Goal: Task Accomplishment & Management: Use online tool/utility

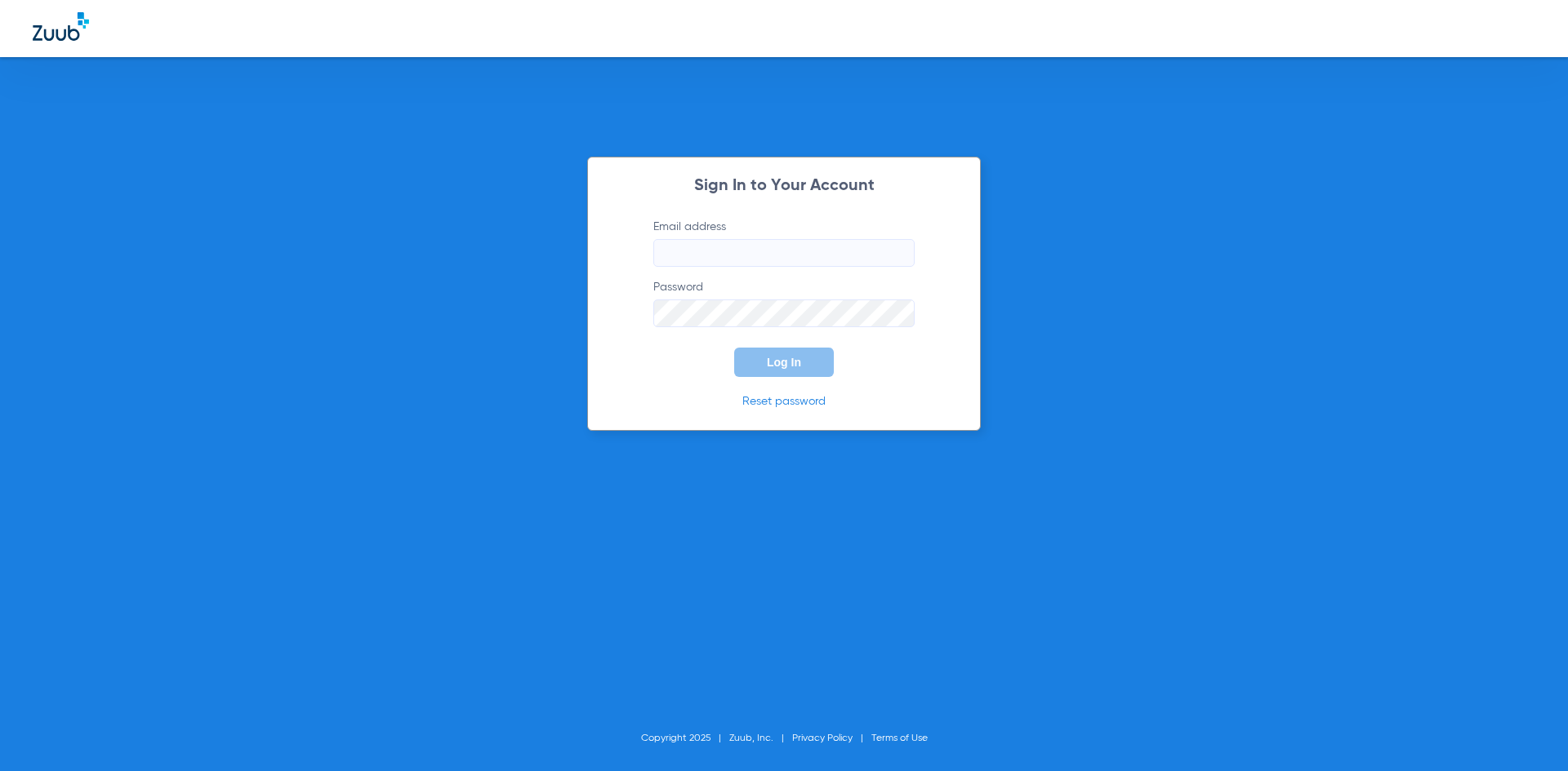
click at [707, 261] on input "Email address" at bounding box center [784, 253] width 261 height 28
paste input "[EMAIL_ADDRESS][DOMAIN_NAME]"
type input "[EMAIL_ADDRESS][DOMAIN_NAME]"
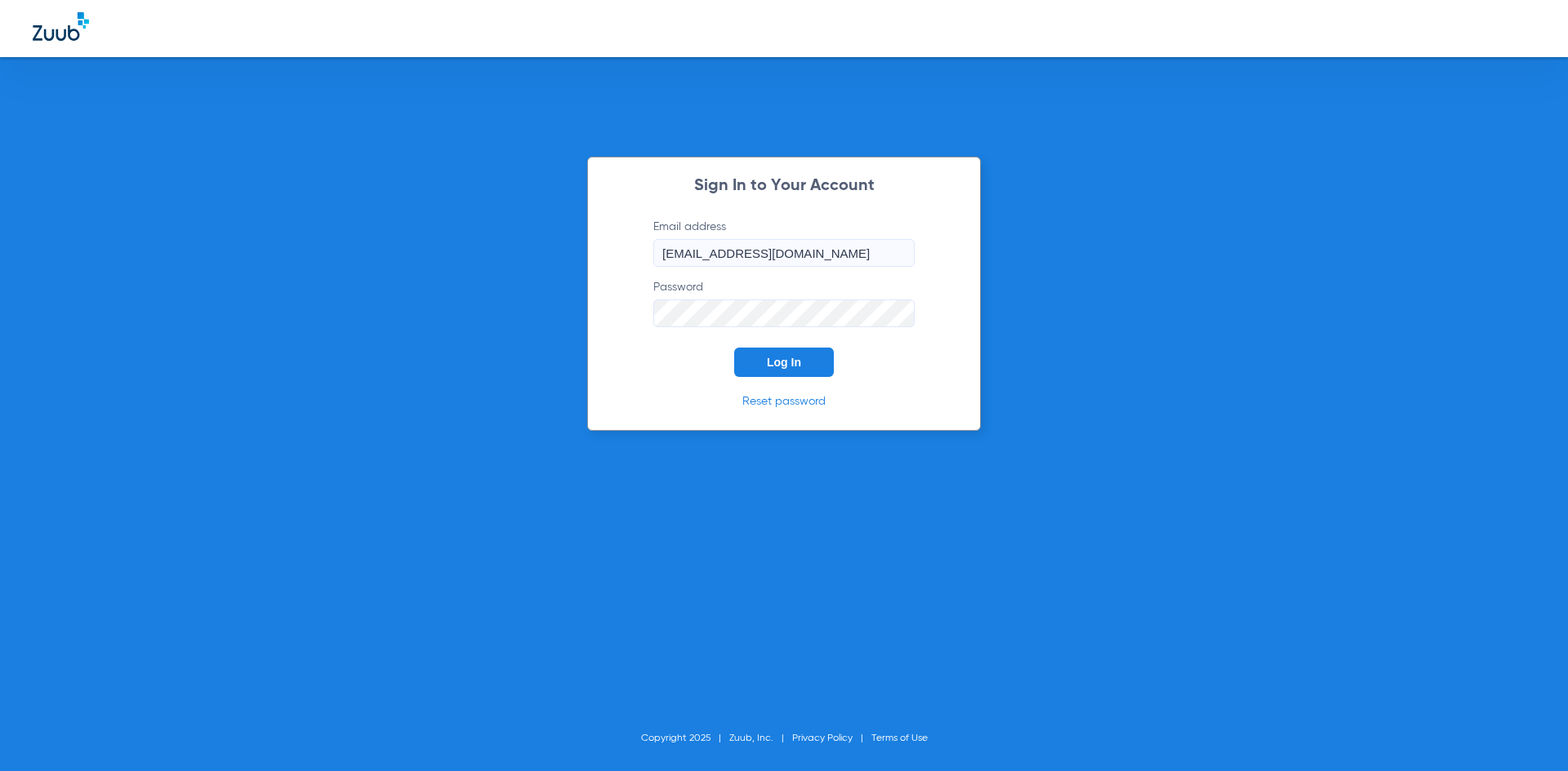
click at [791, 360] on span "Log In" at bounding box center [784, 362] width 34 height 13
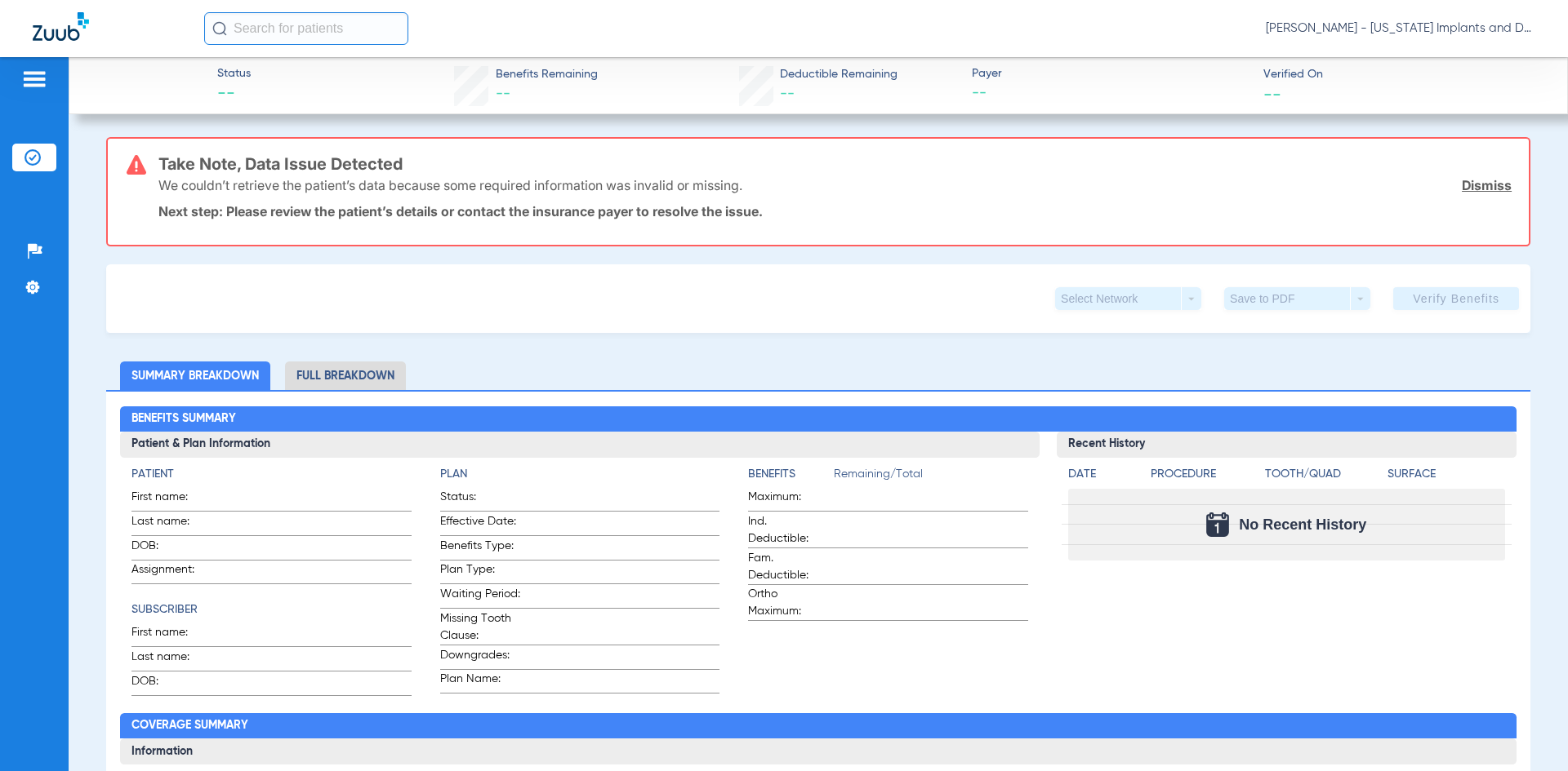
scroll to position [82, 0]
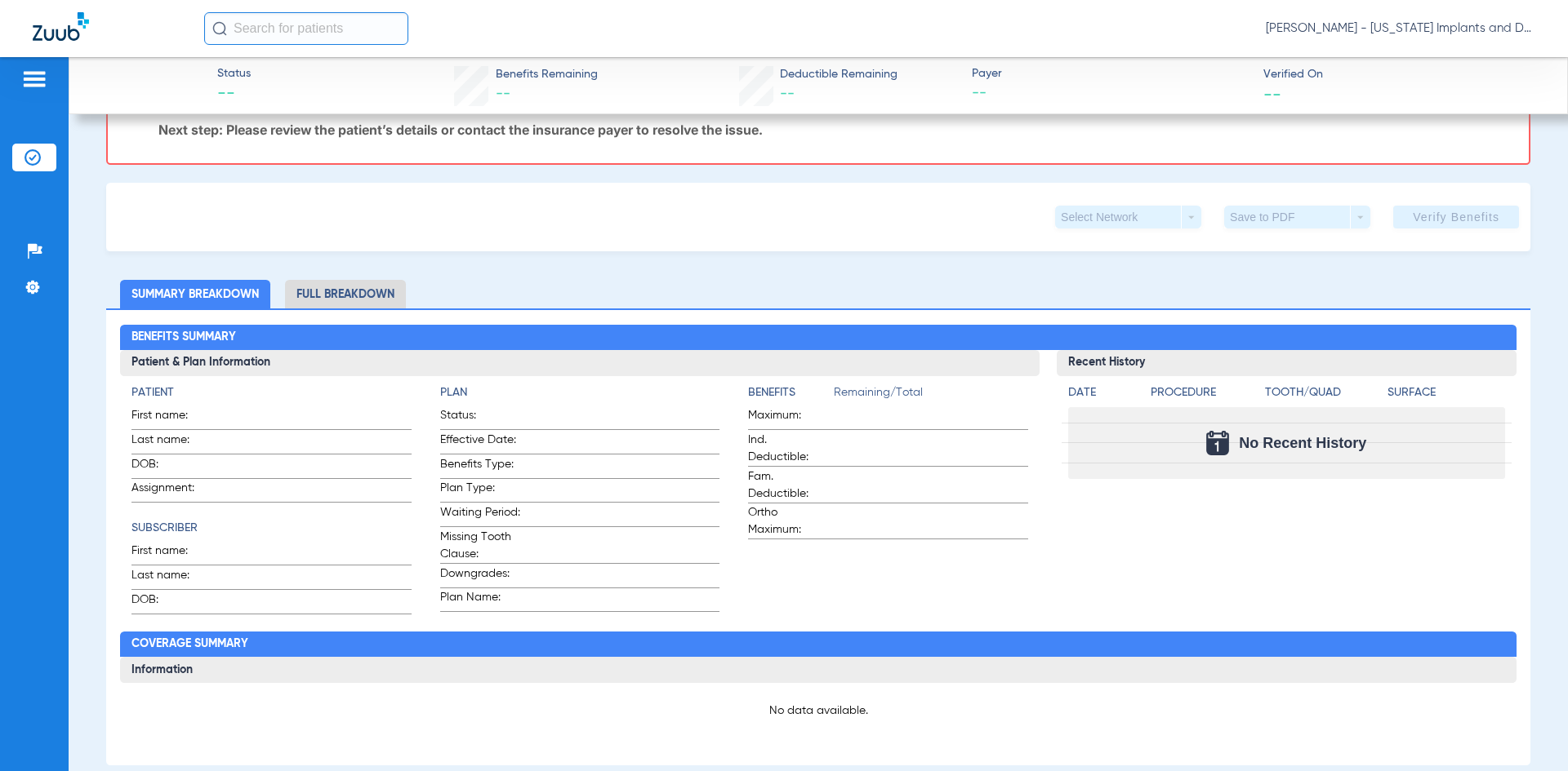
click at [31, 156] on img at bounding box center [32, 158] width 16 height 16
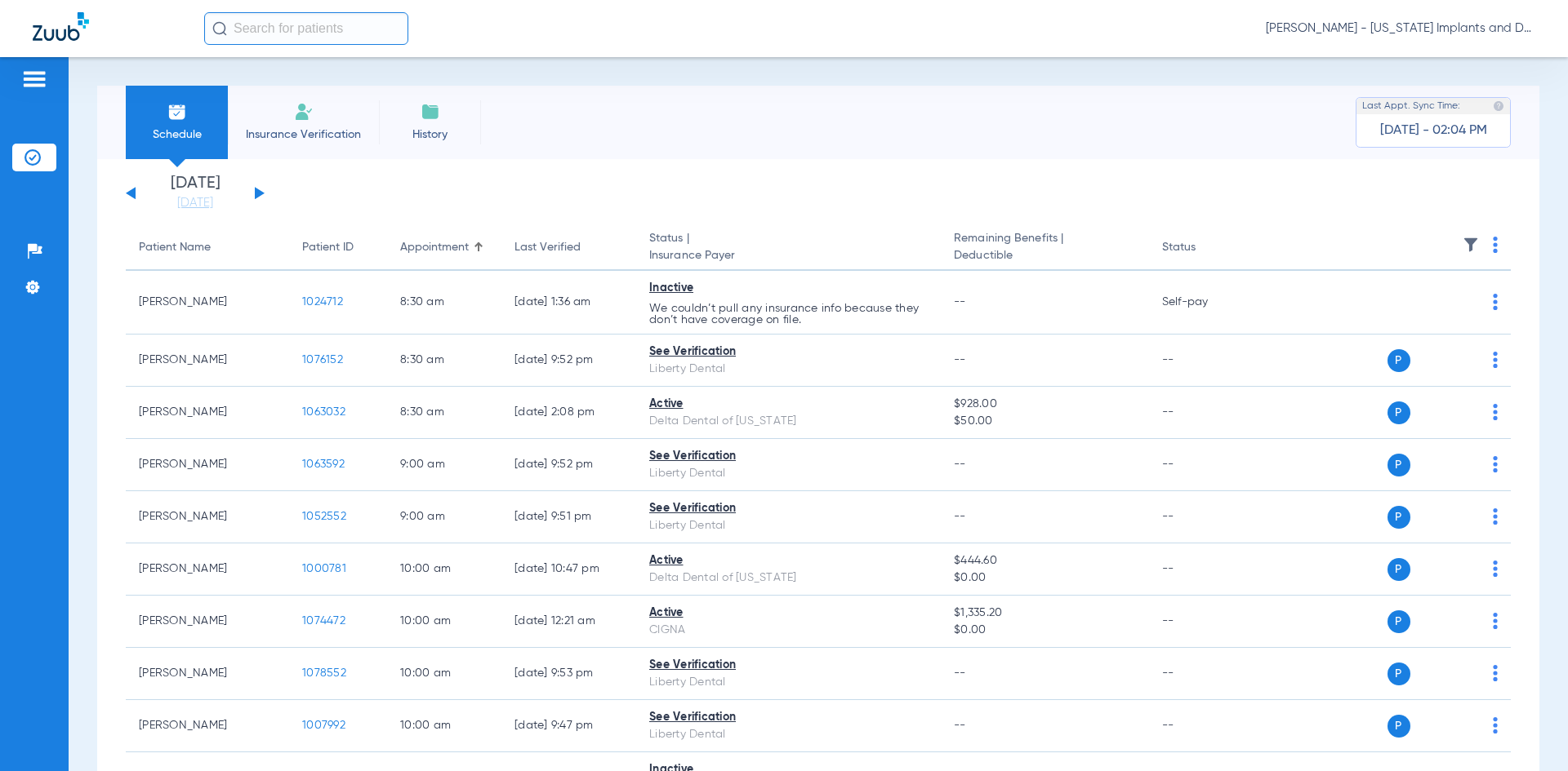
click at [253, 189] on div "[DATE] [DATE] [DATE] [DATE] [DATE] [DATE] [DATE] [DATE] [DATE] [DATE] [DATE] [D…" at bounding box center [196, 194] width 139 height 36
click at [259, 194] on button at bounding box center [260, 194] width 10 height 13
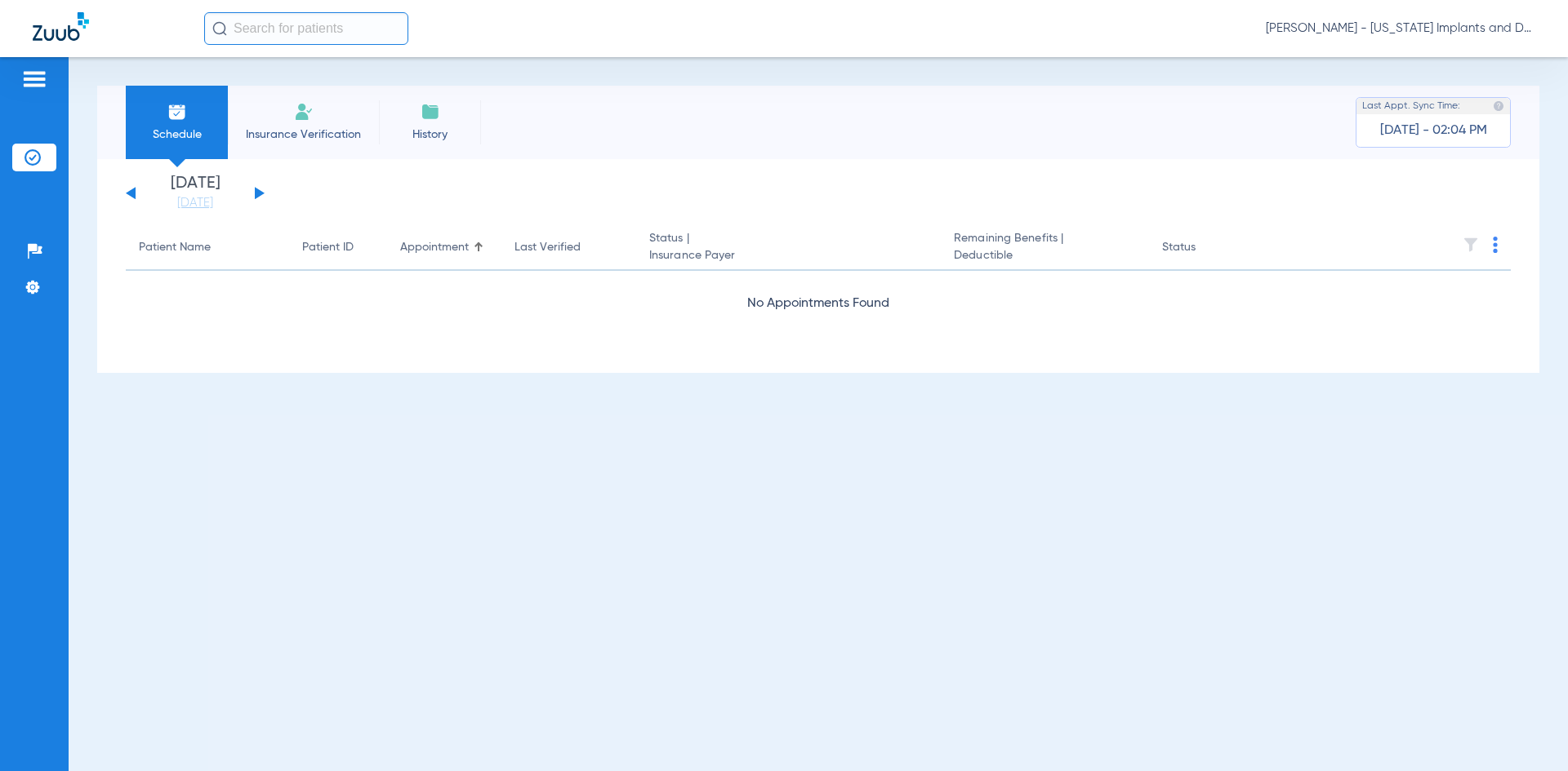
click at [261, 193] on button at bounding box center [260, 194] width 10 height 13
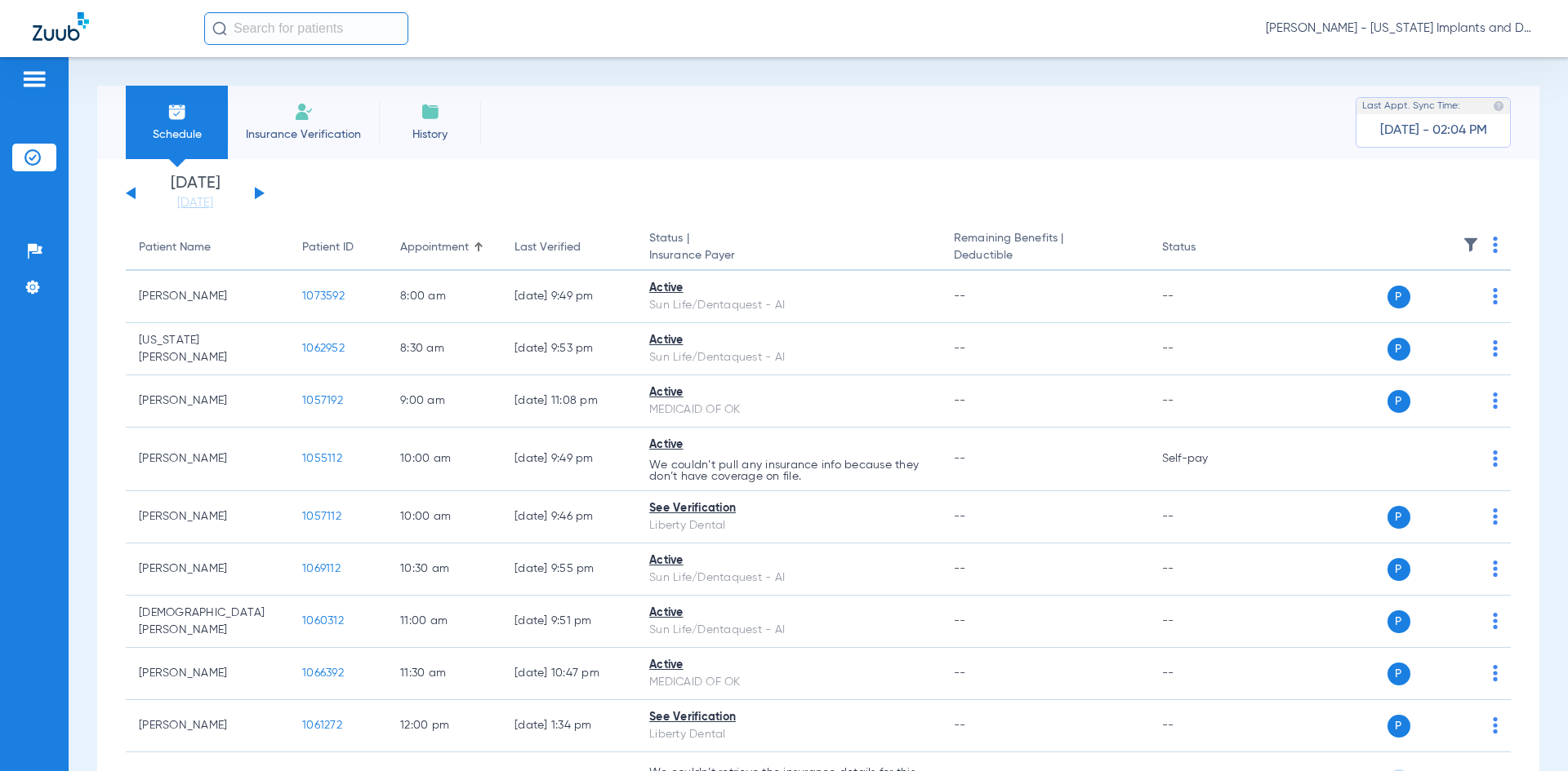
click at [261, 188] on div "[DATE] [DATE] [DATE] [DATE] [DATE] [DATE] [DATE] [DATE] [DATE] [DATE] [DATE] [D…" at bounding box center [196, 194] width 139 height 36
click at [254, 196] on div "[DATE] [DATE] [DATE] [DATE] [DATE] [DATE] [DATE] [DATE] [DATE] [DATE] [DATE] [D…" at bounding box center [196, 194] width 139 height 36
click at [262, 193] on button at bounding box center [260, 194] width 10 height 13
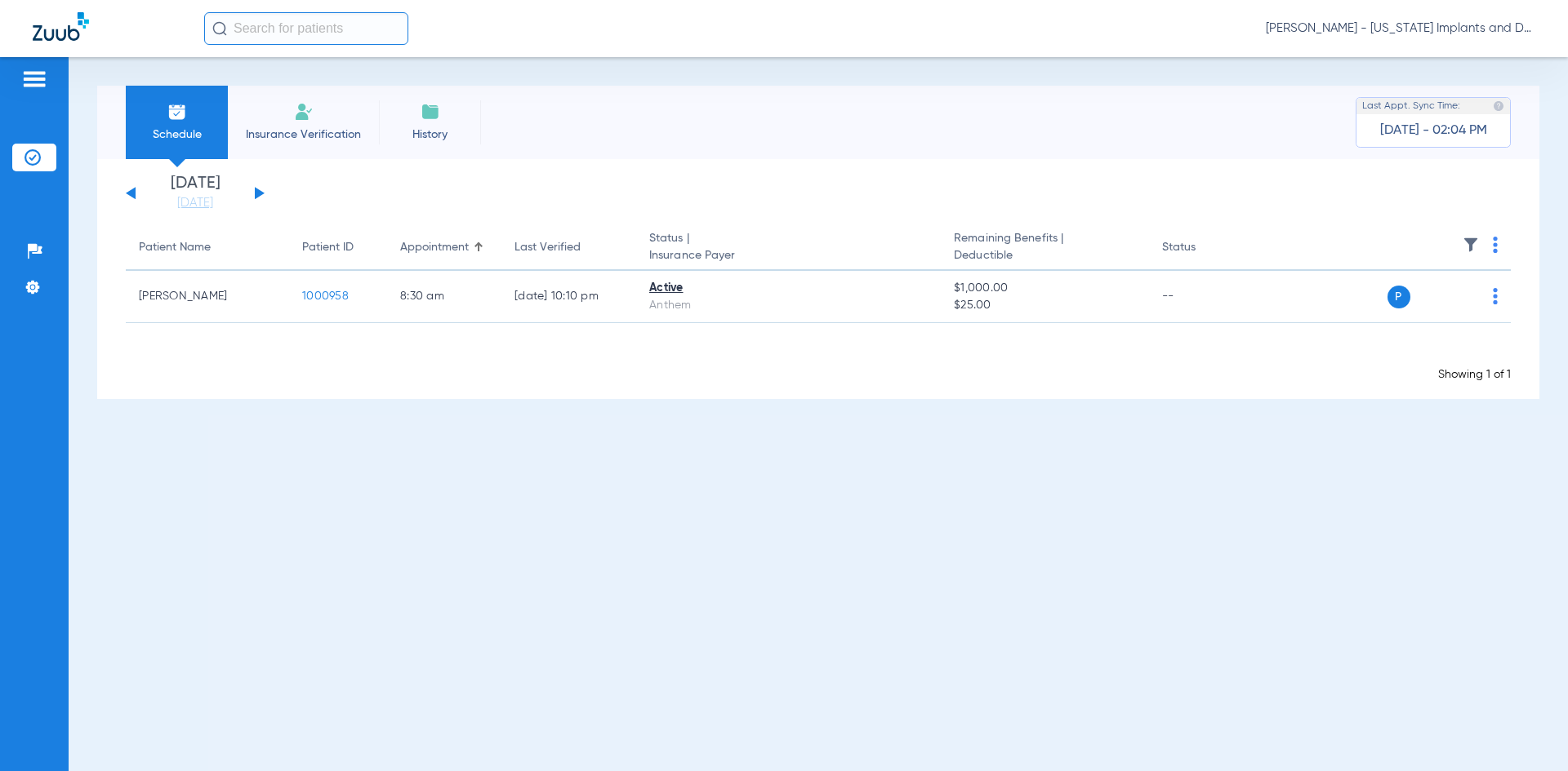
click at [255, 191] on button at bounding box center [260, 194] width 10 height 13
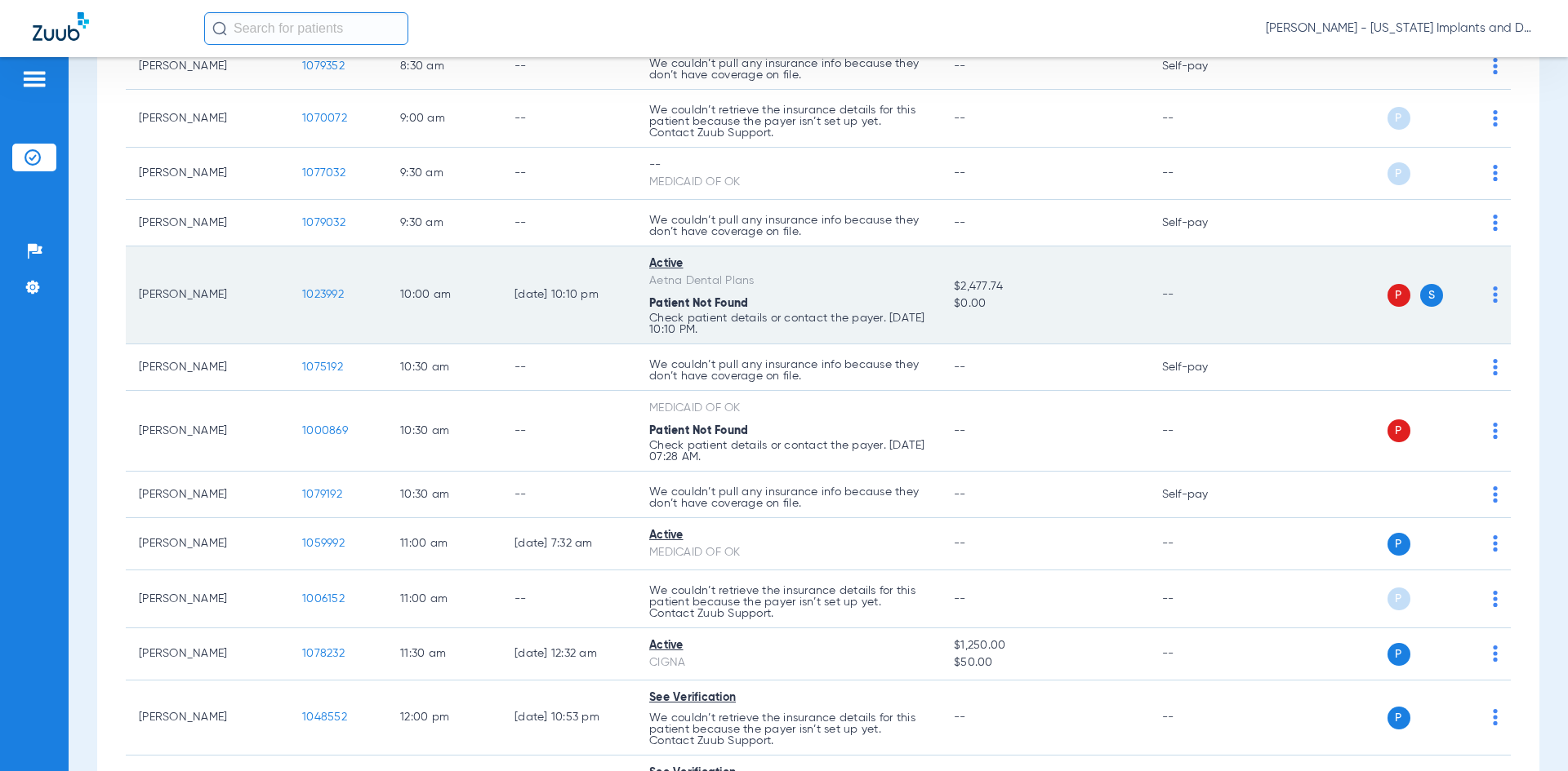
scroll to position [571, 0]
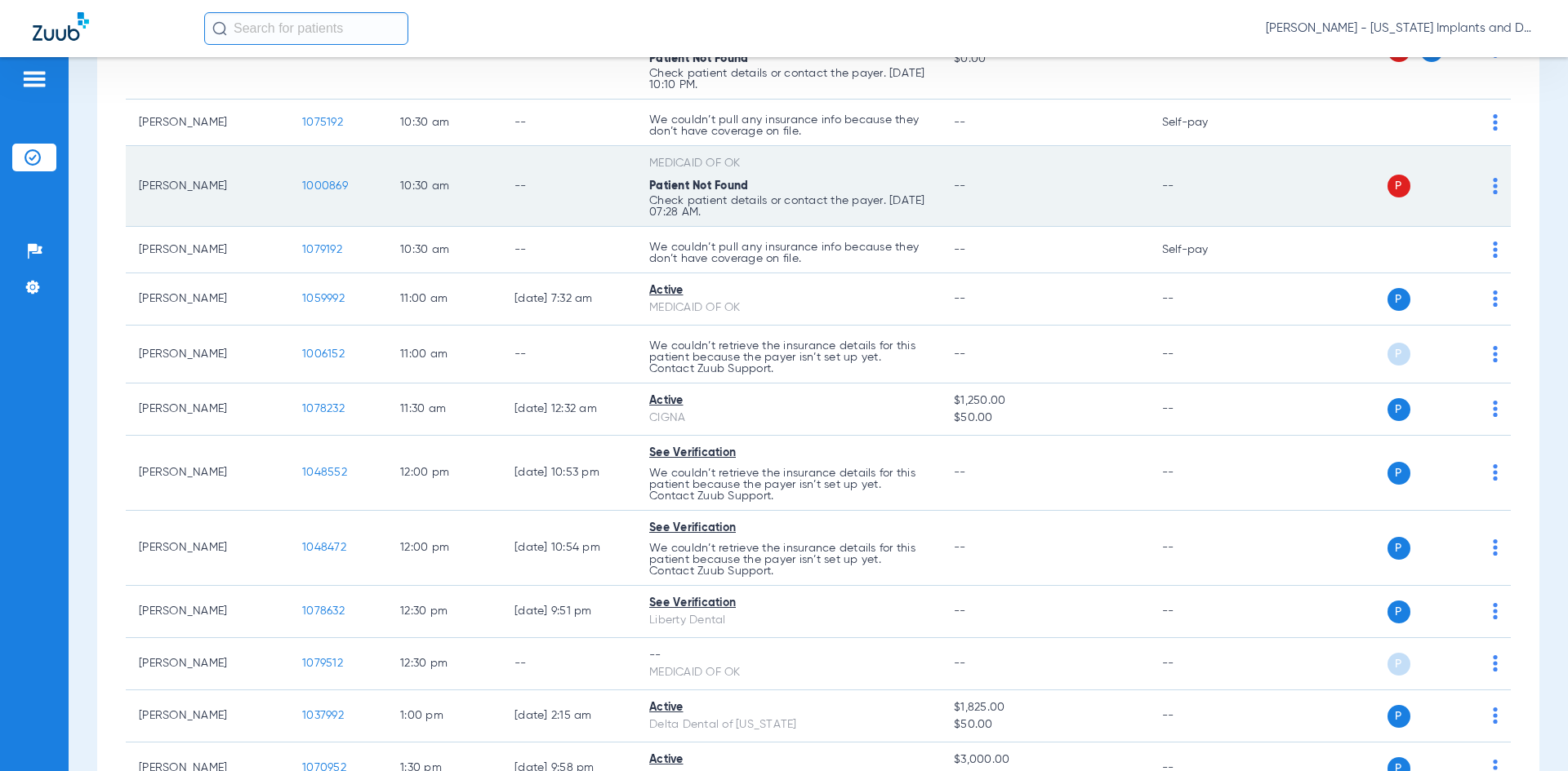
click at [1492, 190] on img at bounding box center [1494, 186] width 5 height 16
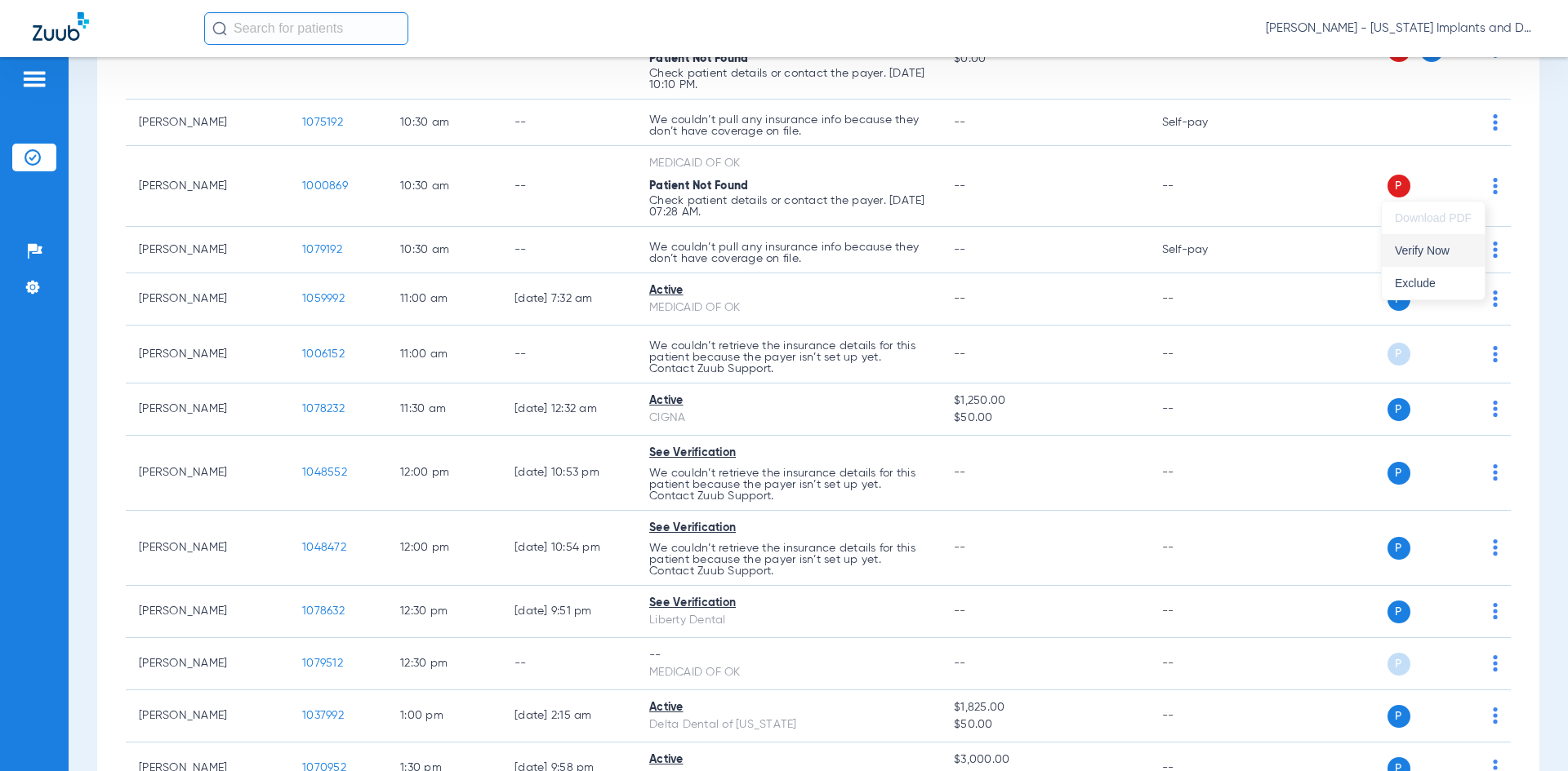
click at [1436, 249] on span "Verify Now" at bounding box center [1433, 250] width 77 height 12
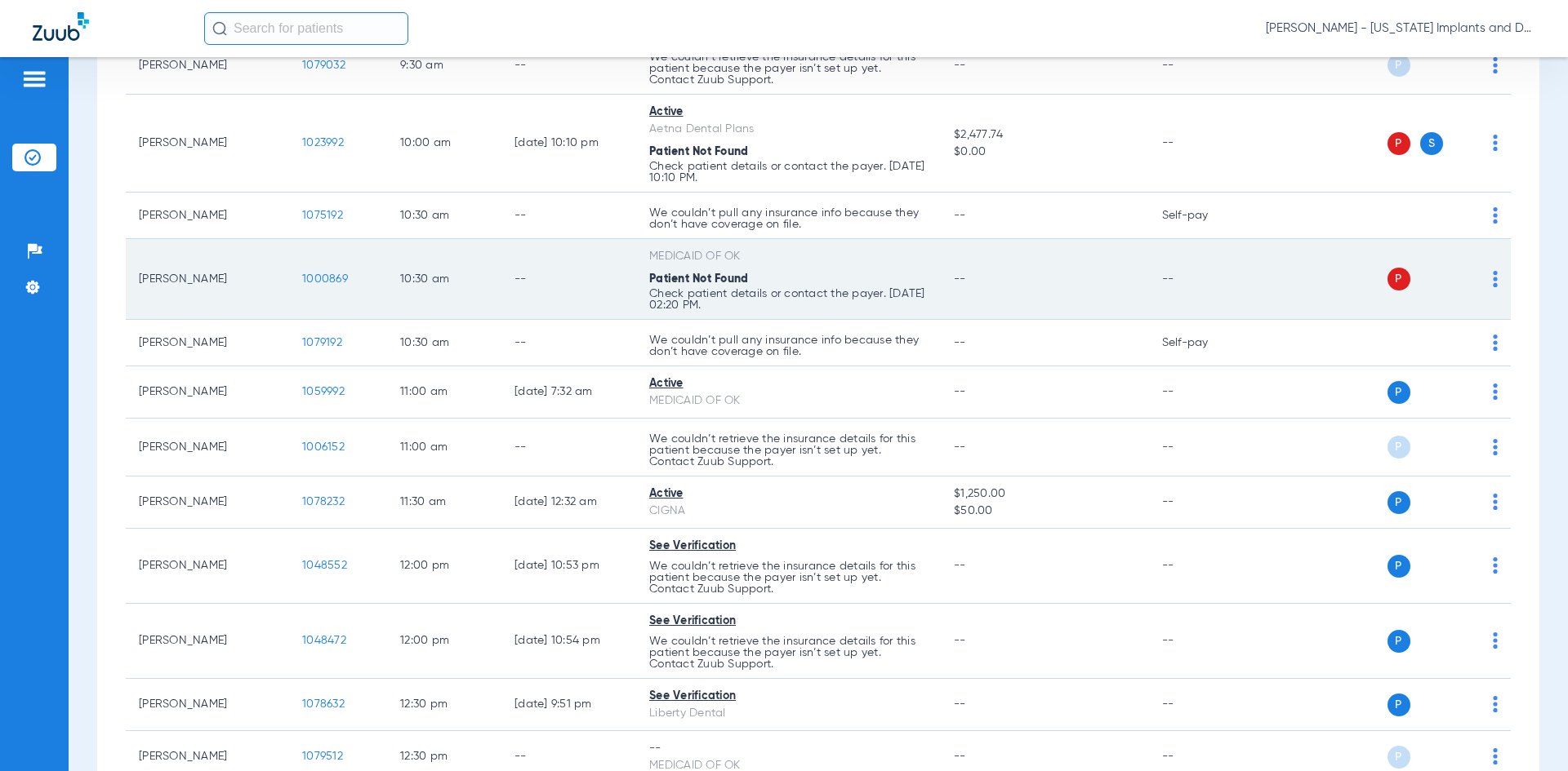
scroll to position [408, 0]
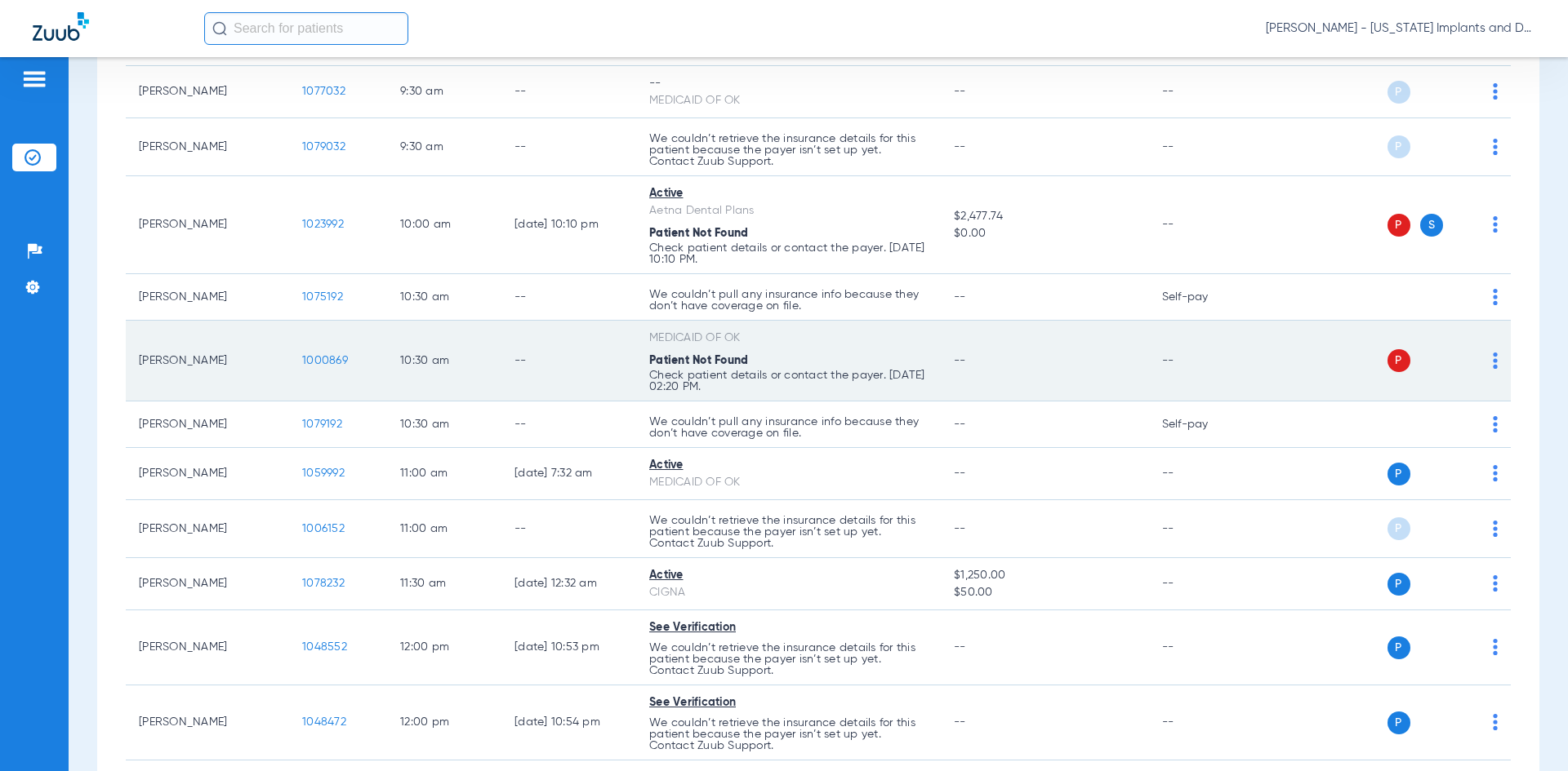
click at [323, 357] on span "1000869" at bounding box center [324, 360] width 46 height 12
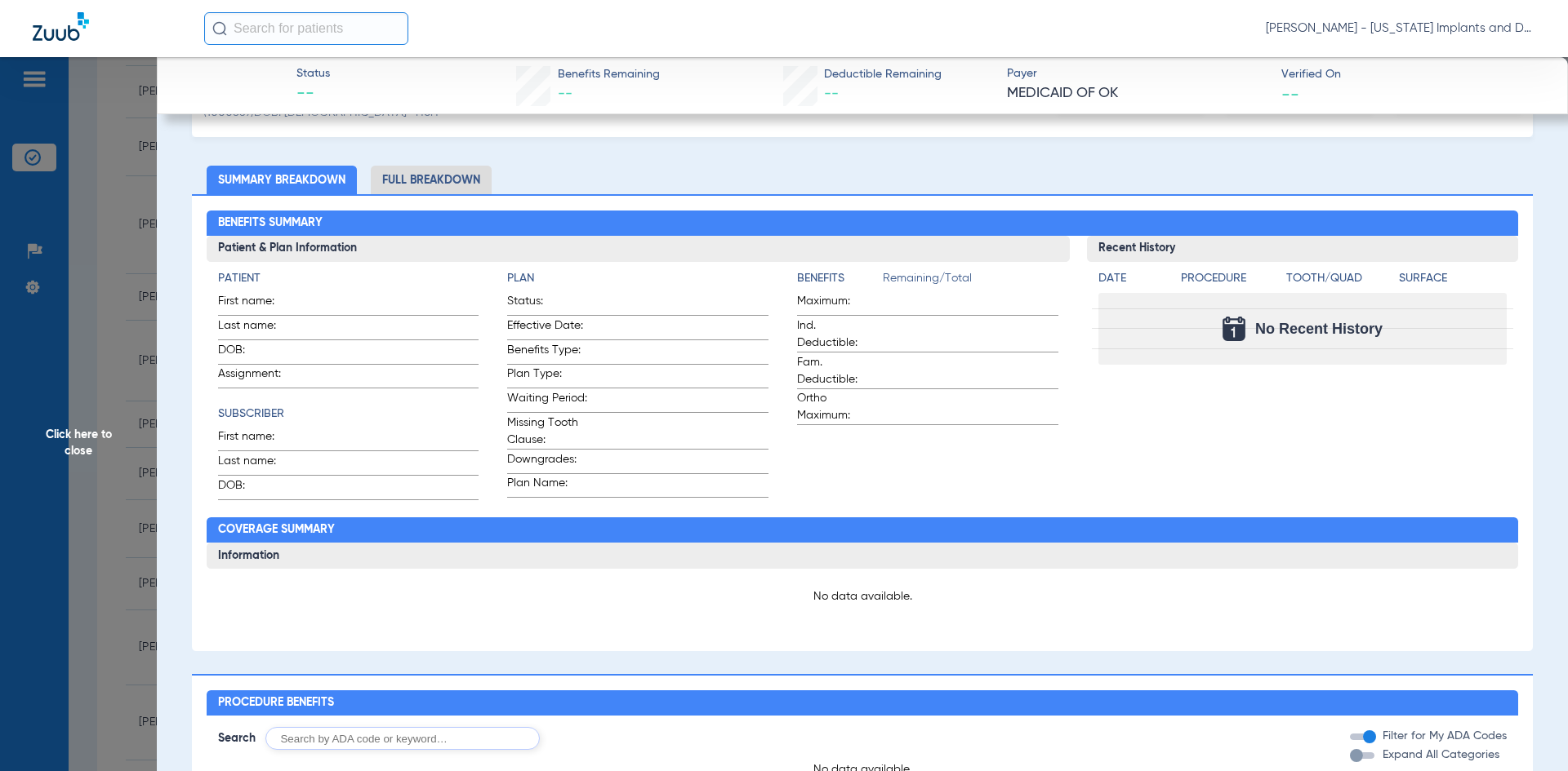
scroll to position [0, 0]
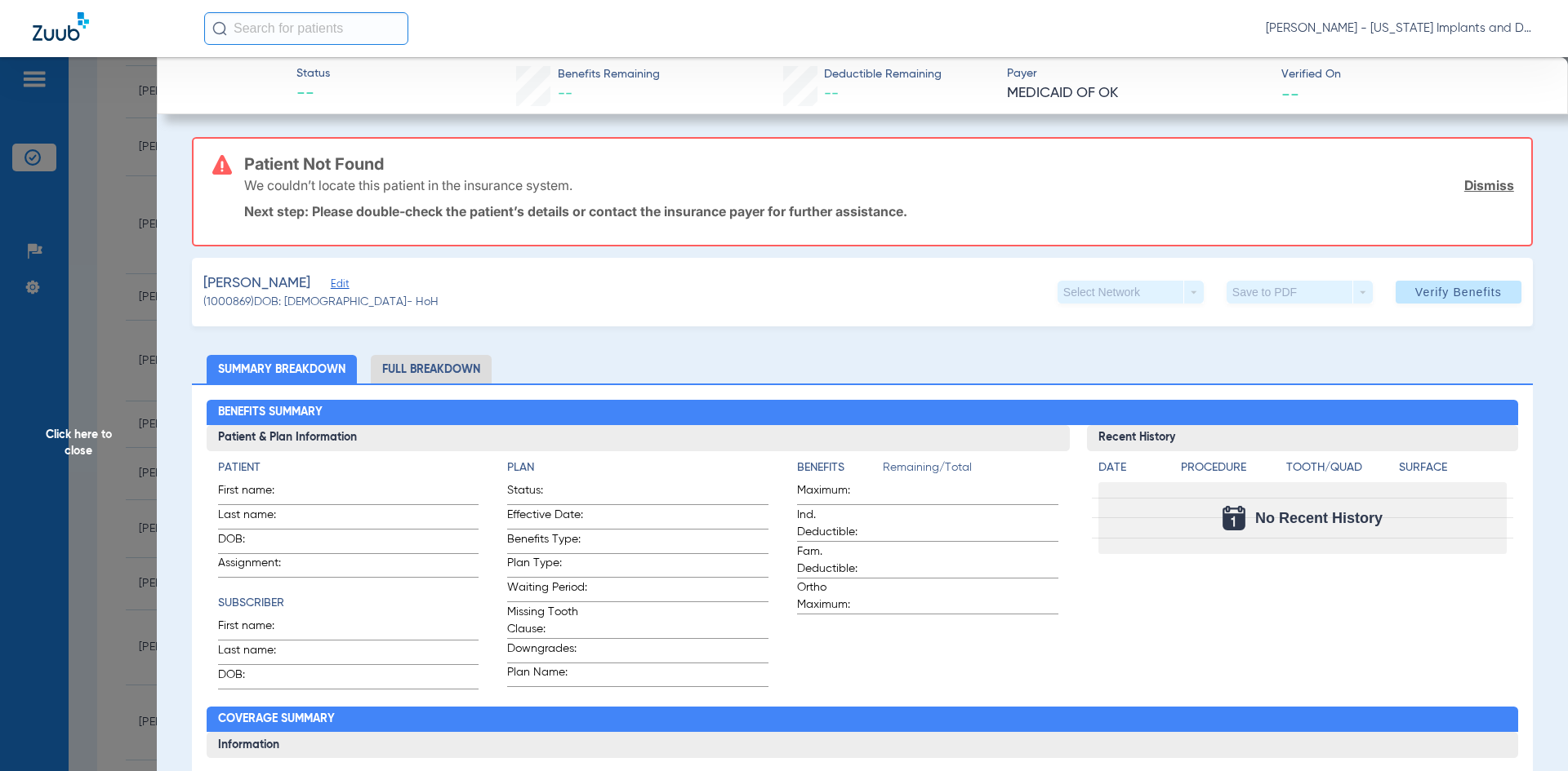
click at [119, 109] on span "Click here to close" at bounding box center [78, 442] width 157 height 771
